Goal: Entertainment & Leisure: Consume media (video, audio)

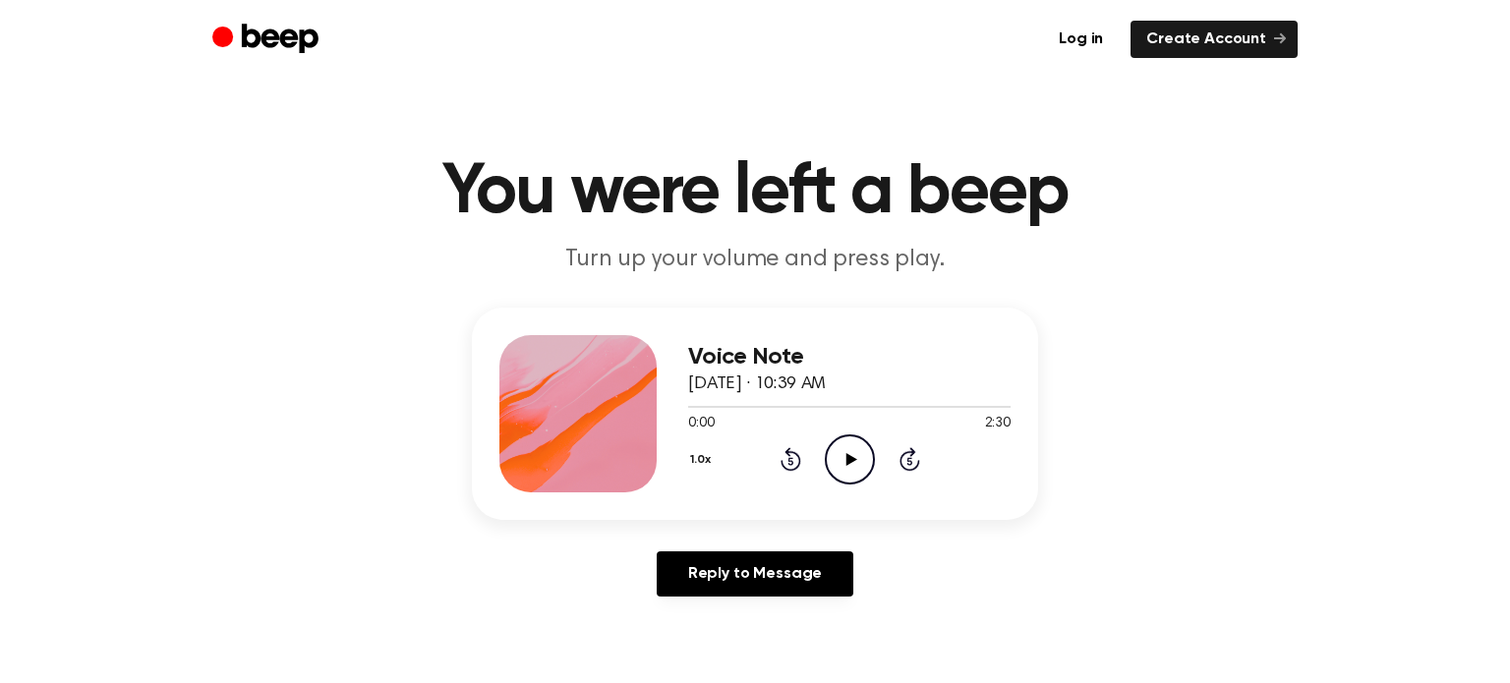
click at [851, 458] on icon at bounding box center [850, 459] width 11 height 13
click at [792, 459] on icon "Rewind 5 seconds" at bounding box center [791, 459] width 22 height 26
click at [790, 463] on icon "Rewind 5 seconds" at bounding box center [791, 459] width 22 height 26
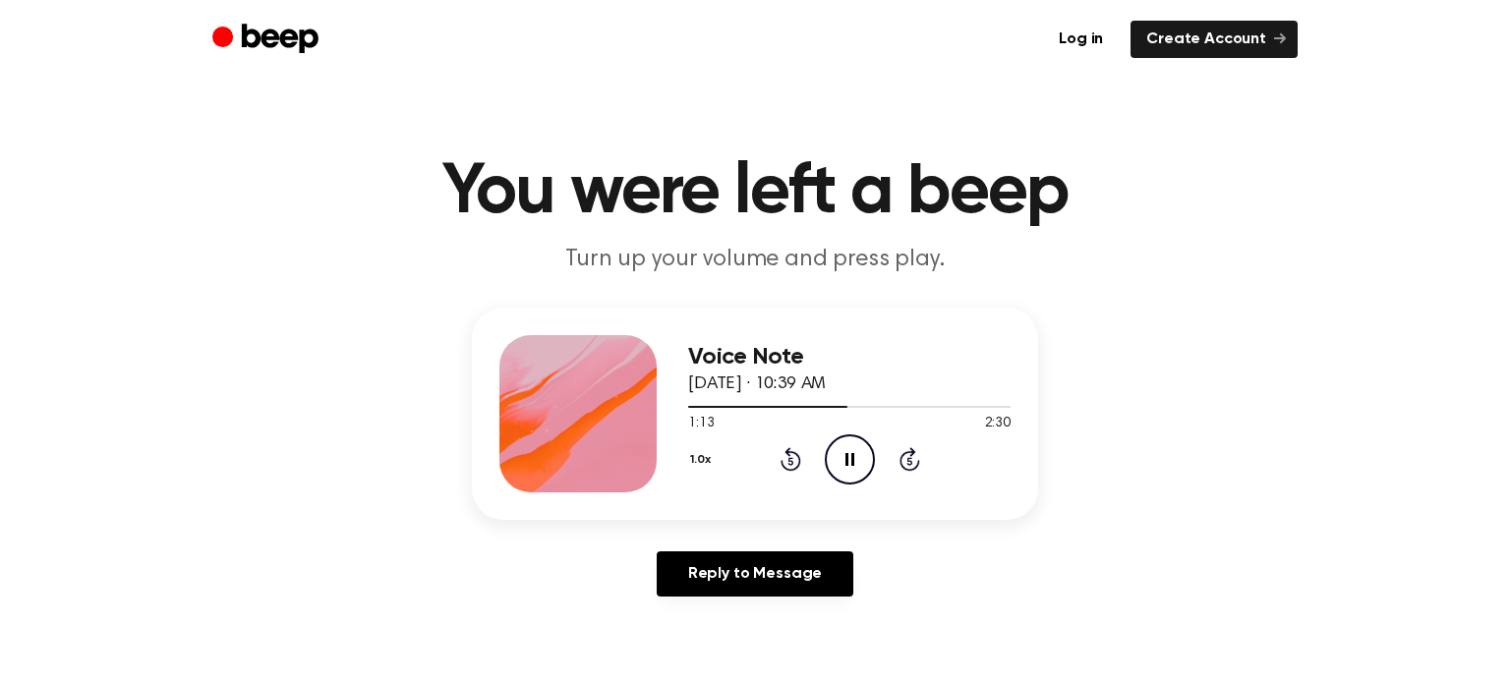
click at [790, 463] on icon "Rewind 5 seconds" at bounding box center [791, 459] width 22 height 26
click at [841, 455] on icon "Pause Audio" at bounding box center [850, 460] width 50 height 50
click at [849, 469] on icon "Play Audio" at bounding box center [850, 460] width 50 height 50
click at [787, 467] on icon "Rewind 5 seconds" at bounding box center [791, 459] width 22 height 26
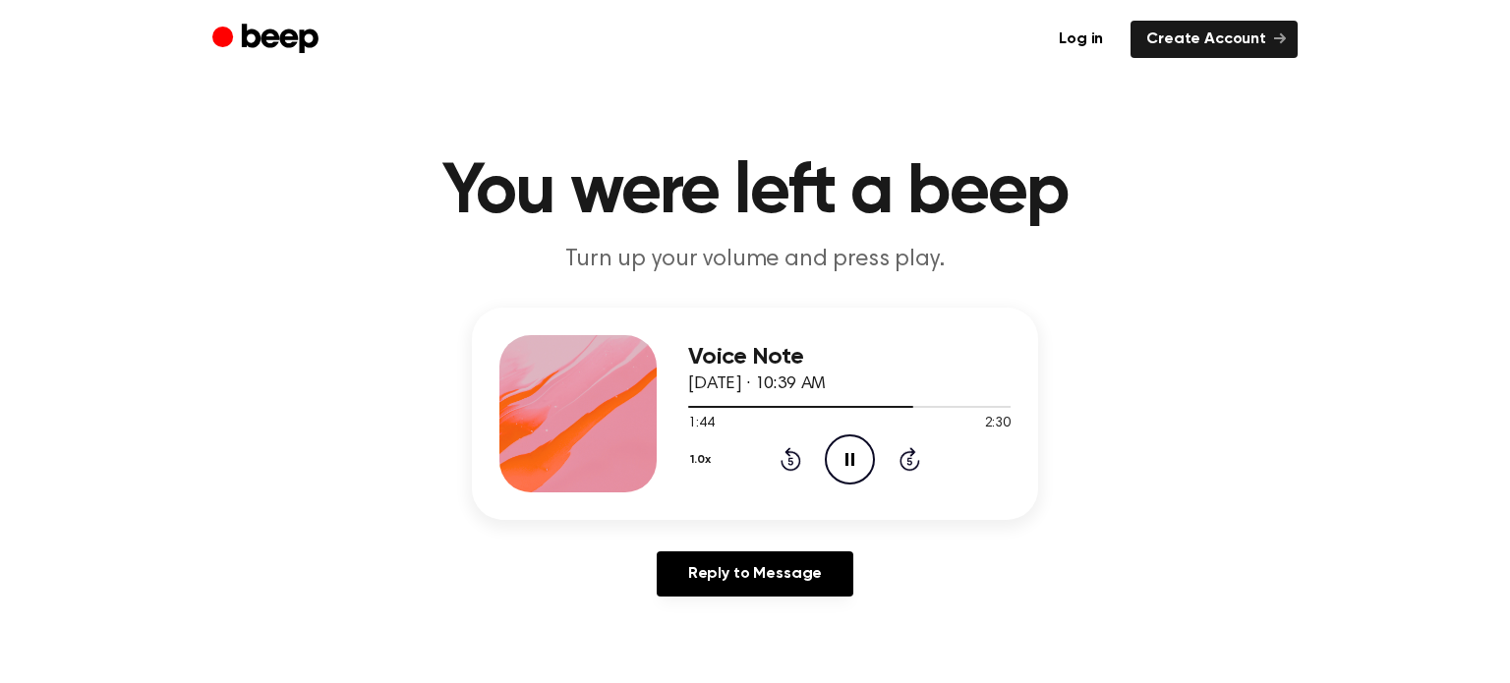
click at [787, 467] on icon "Rewind 5 seconds" at bounding box center [791, 459] width 22 height 26
click at [849, 463] on icon "Pause Audio" at bounding box center [850, 460] width 50 height 50
click at [849, 463] on icon at bounding box center [850, 459] width 11 height 13
click at [836, 454] on icon "Play Audio" at bounding box center [850, 460] width 50 height 50
